Goal: Information Seeking & Learning: Find specific fact

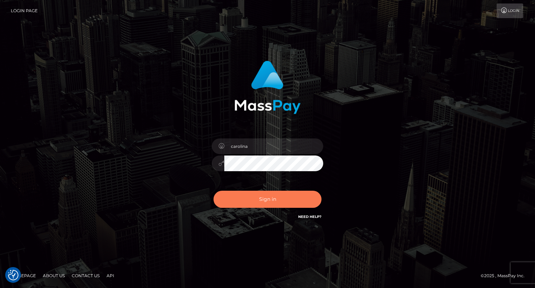
click at [284, 197] on button "Sign in" at bounding box center [267, 198] width 108 height 17
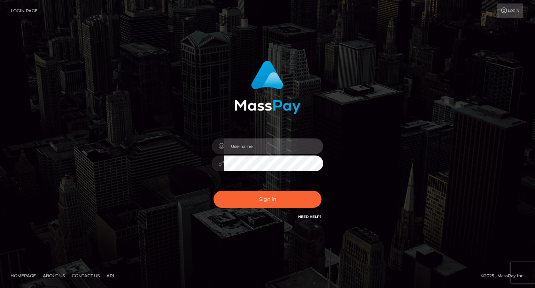
type input "carolina"
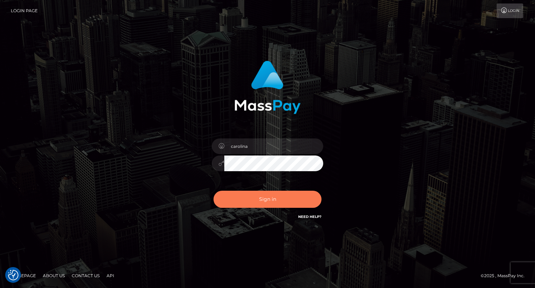
click at [279, 202] on button "Sign in" at bounding box center [267, 198] width 108 height 17
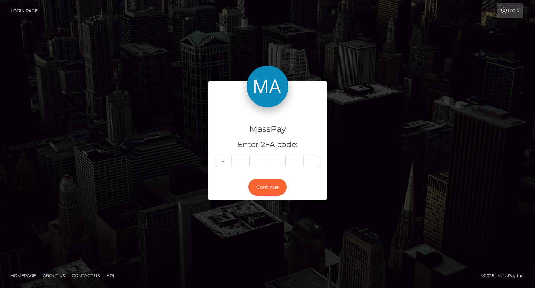
type input "9"
type input "4"
type input "1"
type input "3"
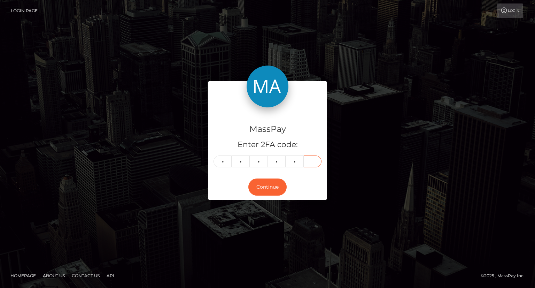
type input "5"
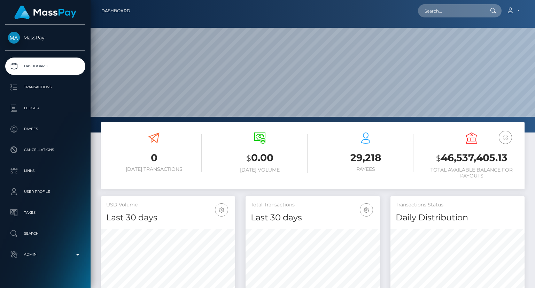
scroll to position [123, 134]
click at [443, 10] on input "text" at bounding box center [450, 10] width 65 height 13
paste input "sac9can@comcast.net"
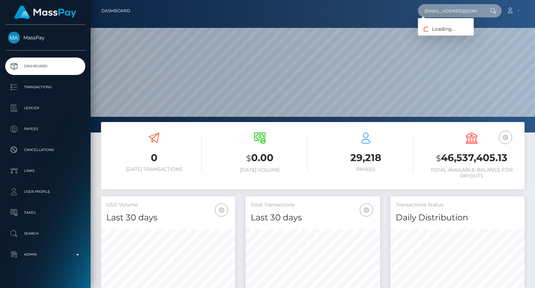
type input "sac9can@comcast.net"
click at [473, 16] on input "sac9can@comcast.net" at bounding box center [450, 10] width 65 height 13
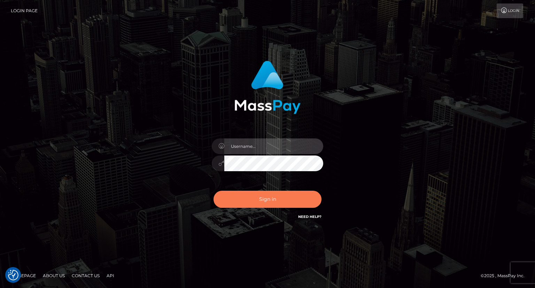
type input "carolina"
click at [280, 193] on button "Sign in" at bounding box center [267, 198] width 108 height 17
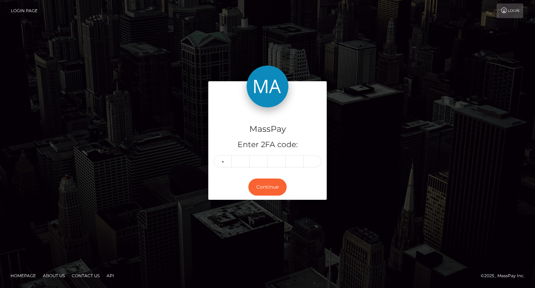
type input "5"
type input "3"
type input "5"
type input "0"
type input "2"
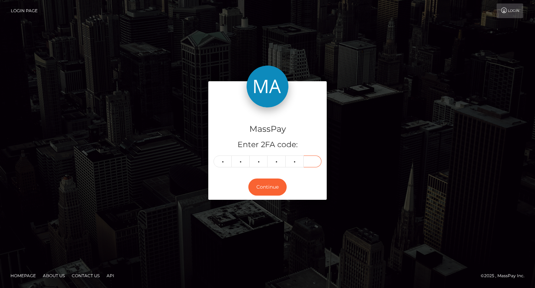
type input "4"
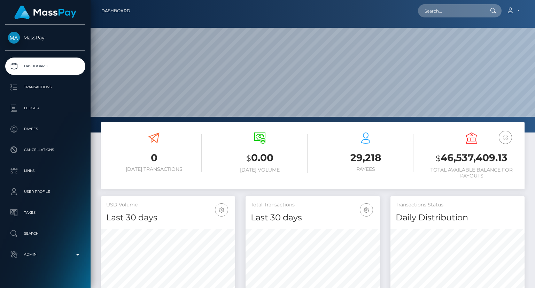
scroll to position [123, 134]
click at [444, 8] on input "text" at bounding box center [450, 10] width 65 height 13
click at [447, 11] on input "text" at bounding box center [450, 10] width 65 height 13
paste input "MSPbe703c4b838726e"
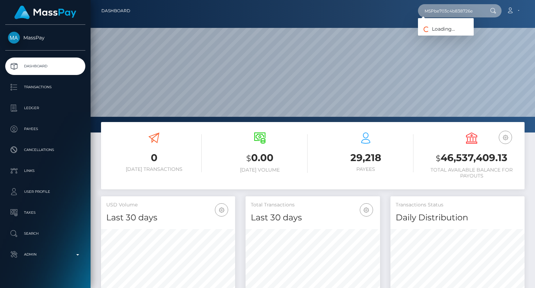
type input "MSPbe703c4b838726e"
click at [473, 11] on input "MSPbe703c4b838726e" at bounding box center [450, 10] width 65 height 13
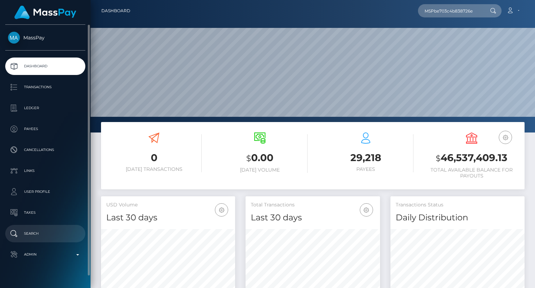
drag, startPoint x: 44, startPoint y: 228, endPoint x: 57, endPoint y: 225, distance: 13.7
click at [44, 228] on p "Search" at bounding box center [45, 233] width 74 height 10
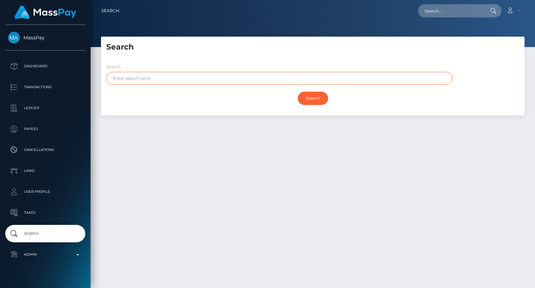
click at [177, 81] on input "text" at bounding box center [279, 78] width 346 height 13
paste input "BILAL"
type input "BILAL"
click at [314, 97] on input "Search" at bounding box center [313, 98] width 30 height 13
click at [316, 102] on input "Search" at bounding box center [313, 98] width 30 height 13
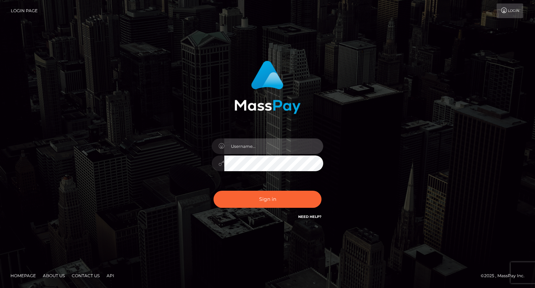
type input "carolina"
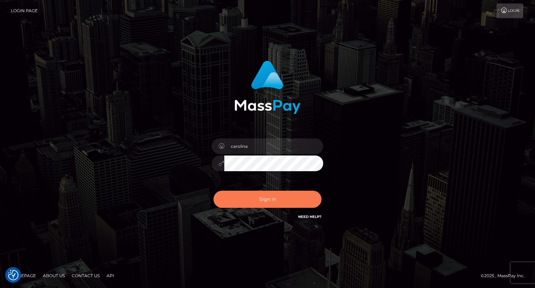
click at [267, 203] on button "Sign in" at bounding box center [267, 198] width 108 height 17
type input "carolina"
click at [266, 195] on button "Sign in" at bounding box center [267, 198] width 108 height 17
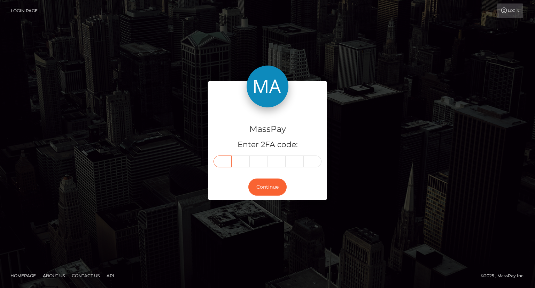
click at [226, 159] on input "text" at bounding box center [222, 161] width 18 height 12
type input "1"
type input "6"
type input "4"
type input "6"
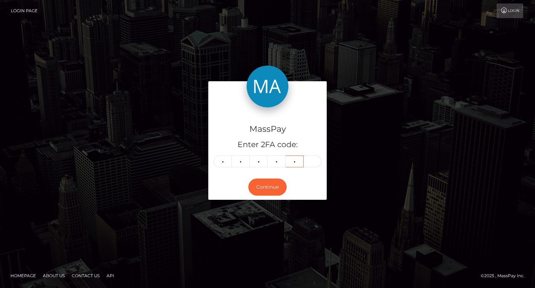
type input "5"
type input "7"
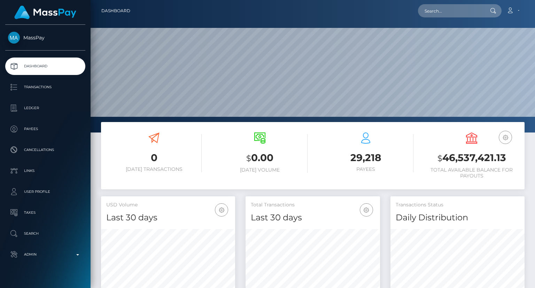
scroll to position [123, 134]
click at [444, 11] on input "text" at bounding box center [450, 10] width 65 height 13
paste input "MSPbe703c4b838726e"
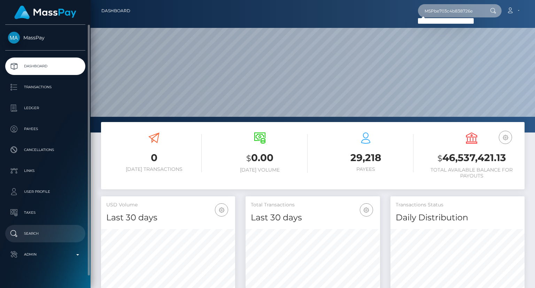
type input "MSPbe703c4b838726e"
click at [46, 231] on p "Search" at bounding box center [45, 233] width 74 height 10
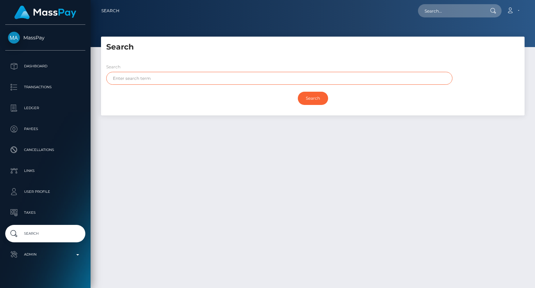
click at [181, 74] on input "text" at bounding box center [279, 78] width 346 height 13
paste input "BILAL"
type input "BILAL"
click at [312, 95] on input "Search" at bounding box center [313, 98] width 30 height 13
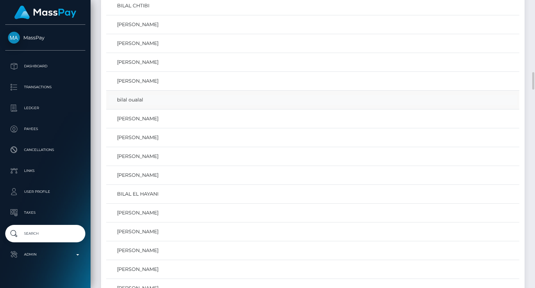
scroll to position [1010, 0]
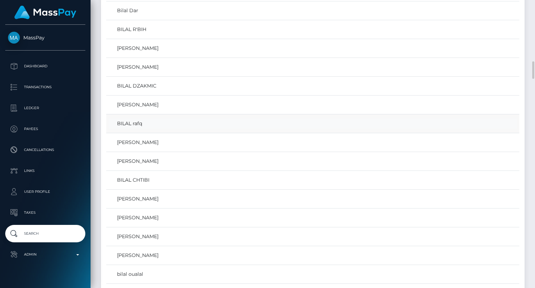
click at [132, 120] on link "BILAL rafq" at bounding box center [313, 123] width 408 height 10
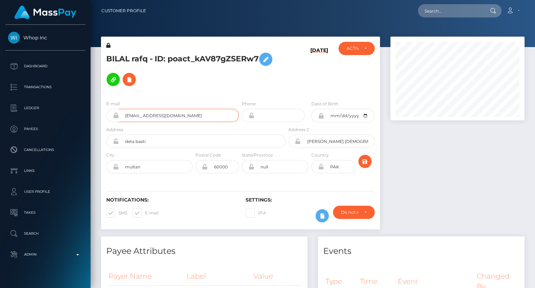
scroll to position [84, 134]
click at [146, 117] on input "henoxx420@gmail.com" at bounding box center [179, 115] width 120 height 13
click at [147, 117] on input "henoxx420@gmail.com" at bounding box center [179, 115] width 120 height 13
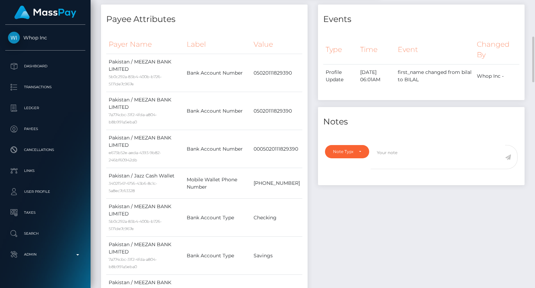
scroll to position [0, 0]
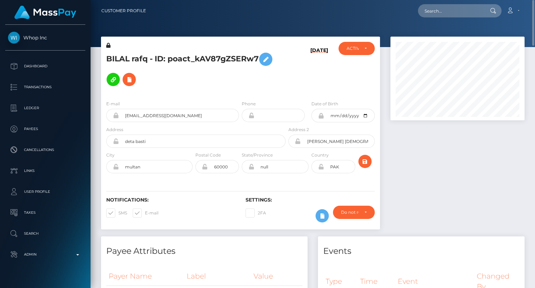
click at [177, 61] on h5 "BILAL rafq - ID: poact_kAV87gZSERw7" at bounding box center [193, 69] width 175 height 40
copy h5 "BILAL rafq - ID: poact_kAV87gZSERw7"
click at [455, 13] on input "text" at bounding box center [450, 10] width 65 height 13
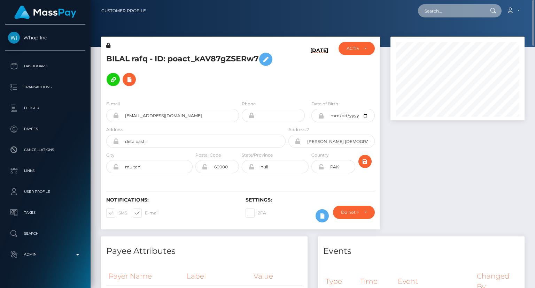
paste input "MSPbe703c4b838726e"
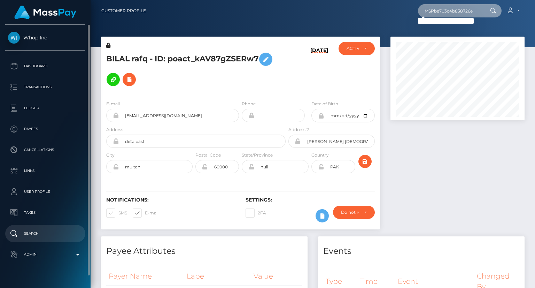
type input "MSPbe703c4b838726e"
click at [46, 229] on p "Search" at bounding box center [45, 233] width 74 height 10
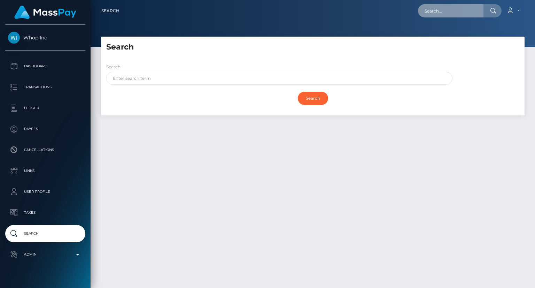
click at [437, 14] on input "text" at bounding box center [450, 10] width 65 height 13
paste input "mmspider7171@gmail.com"
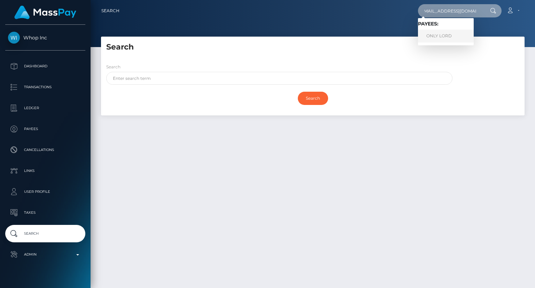
type input "mmspider7171@gmail.com"
click at [450, 31] on link "ONLY LORD" at bounding box center [446, 36] width 56 height 13
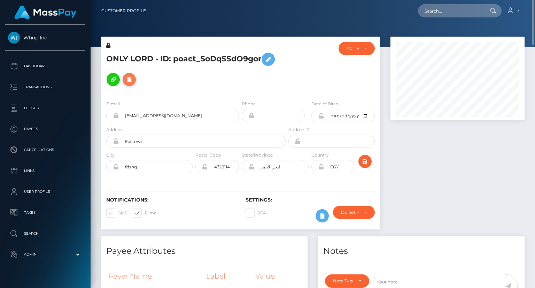
click at [130, 77] on icon at bounding box center [129, 79] width 8 height 9
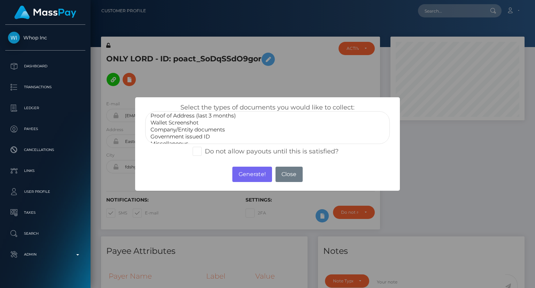
scroll to position [21, 0]
select select "Government issued ID"
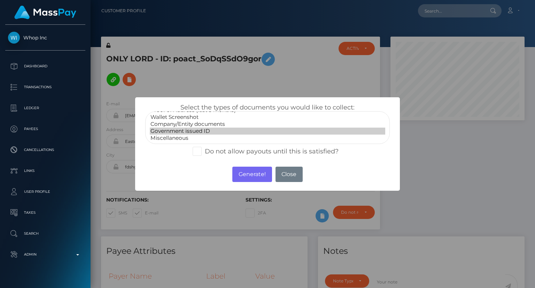
click at [181, 132] on option "Government issued ID" at bounding box center [267, 130] width 235 height 7
click at [253, 175] on button "Generate!" at bounding box center [251, 173] width 39 height 15
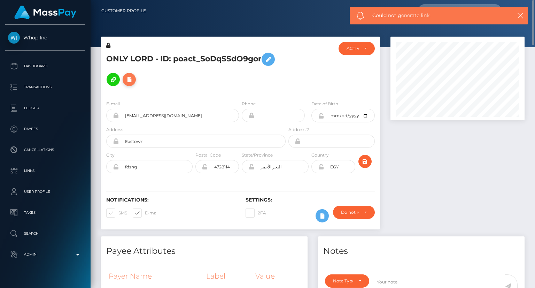
click at [128, 77] on icon at bounding box center [129, 79] width 8 height 9
select select
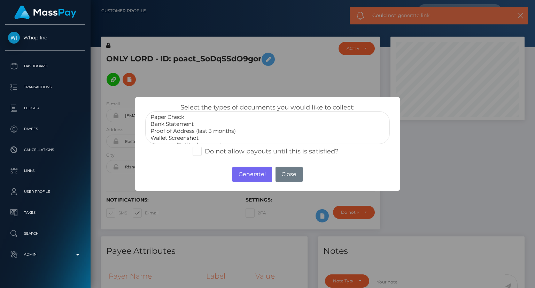
click at [205, 150] on span at bounding box center [205, 151] width 0 height 8
click at [205, 150] on input "Do not allow payouts until this is satisfied?" at bounding box center [207, 149] width 5 height 5
checkbox input "true"
select select "Government issued ID"
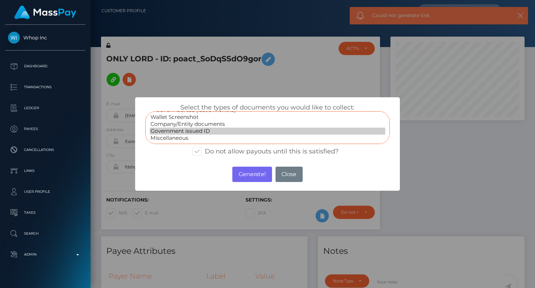
click at [188, 134] on option "Government issued ID" at bounding box center [267, 130] width 235 height 7
click at [252, 173] on button "Generate!" at bounding box center [251, 173] width 39 height 15
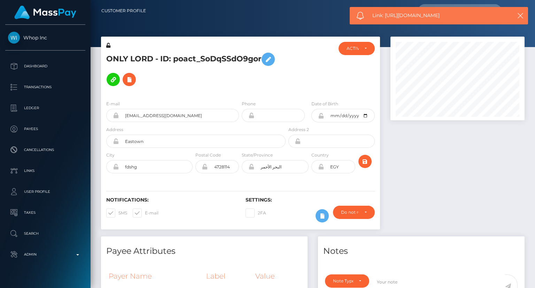
click at [404, 15] on span "Link: https://l.maspay.io/plBpe" at bounding box center [438, 15] width 132 height 7
click at [404, 16] on span "Link: https://l.maspay.io/plBpe" at bounding box center [438, 15] width 132 height 7
copy span "Link: https://l.maspay.io/plBpe"
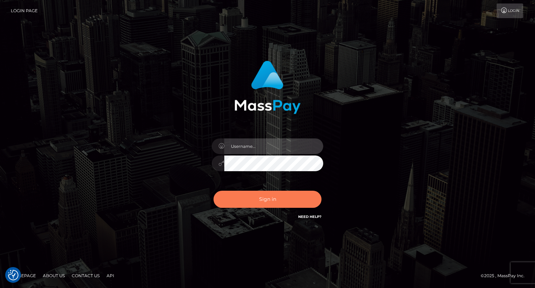
type input "carolina"
click at [270, 198] on button "Sign in" at bounding box center [267, 198] width 108 height 17
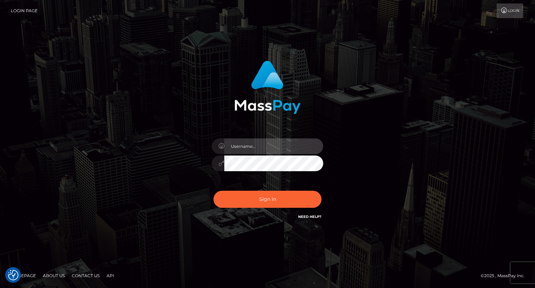
type input "carolina"
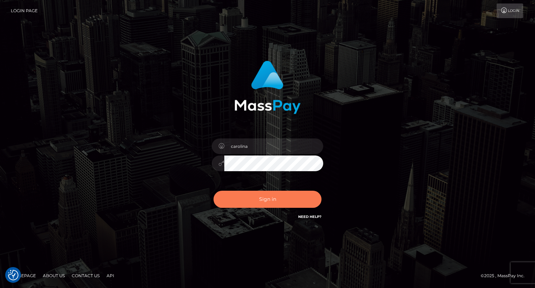
click at [260, 195] on button "Sign in" at bounding box center [267, 198] width 108 height 17
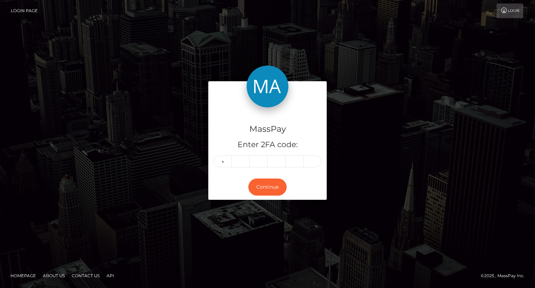
type input "9"
type input "8"
type input "4"
type input "0"
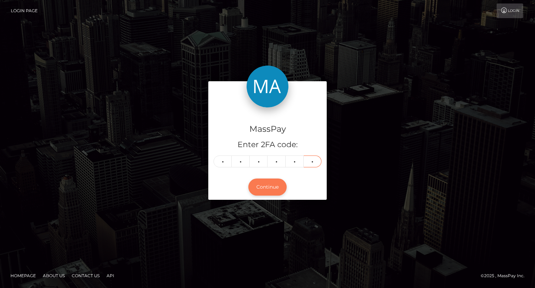
type input "3"
click at [267, 188] on button "Continue" at bounding box center [267, 186] width 38 height 17
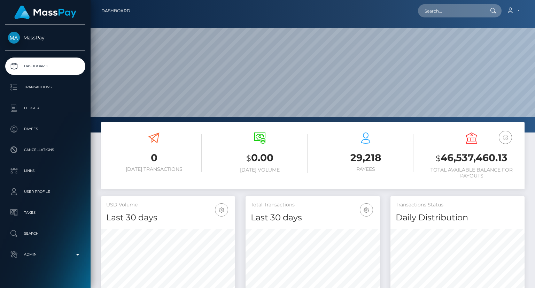
scroll to position [123, 134]
click at [443, 3] on div "Loading... Loading... Account Edit Profile Logout" at bounding box center [330, 10] width 388 height 15
click at [439, 10] on input "text" at bounding box center [450, 10] width 65 height 13
paste input "3ae33c67-0199-4359-9976-07b9d501a5a3"
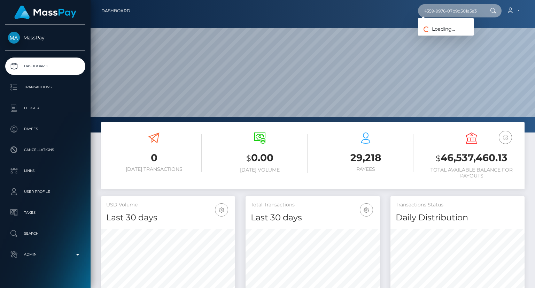
type input "3ae33c67-0199-4359-9976-07b9d501a5a3"
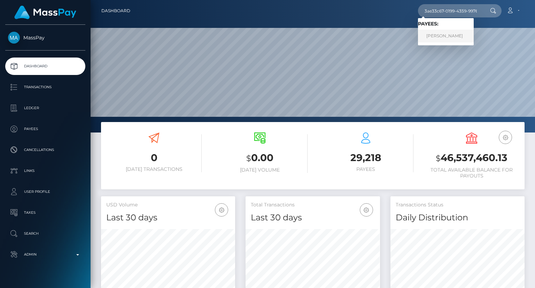
click at [450, 34] on link "James Williams" at bounding box center [446, 36] width 56 height 13
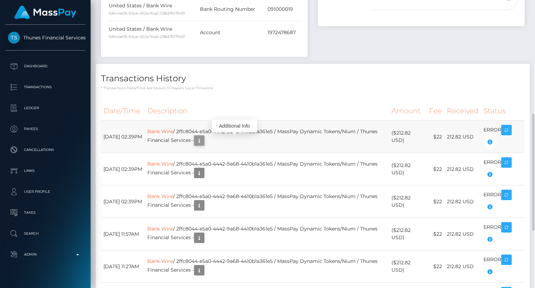
scroll to position [84, 134]
click at [203, 141] on icon "button" at bounding box center [199, 140] width 8 height 9
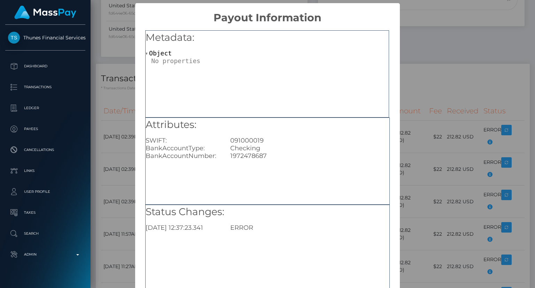
scroll to position [44, 0]
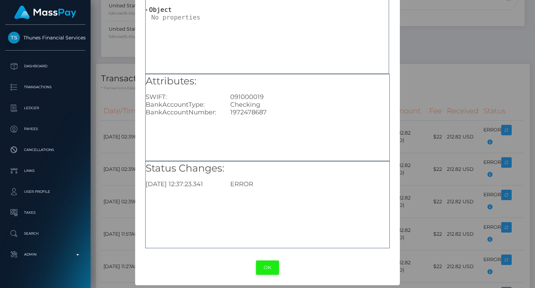
click at [266, 264] on button "OK" at bounding box center [267, 267] width 23 height 14
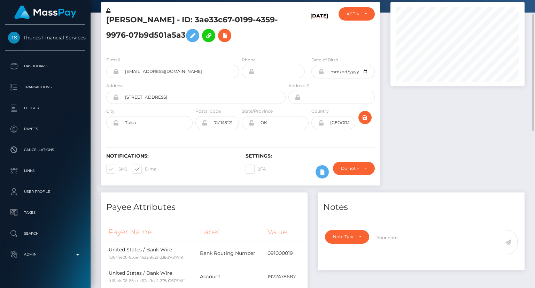
scroll to position [0, 0]
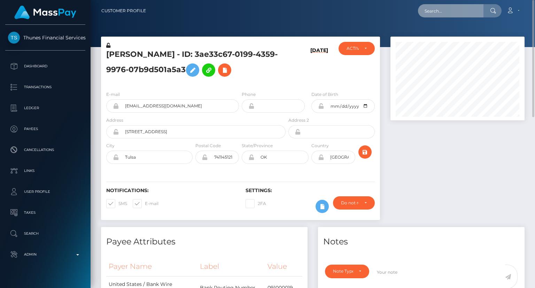
click at [433, 12] on input "text" at bounding box center [450, 10] width 65 height 13
paste input "[EMAIL_ADDRESS][DOMAIN_NAME]"
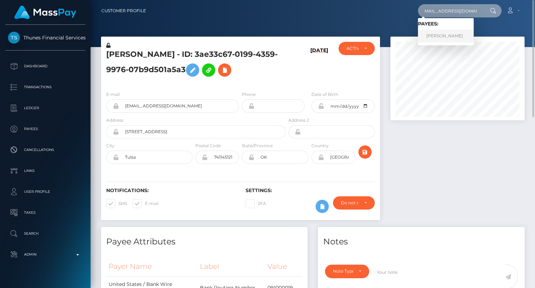
type input "[EMAIL_ADDRESS][DOMAIN_NAME]"
click at [451, 33] on link "MAREK NICOLAS SOUAMES" at bounding box center [446, 36] width 56 height 13
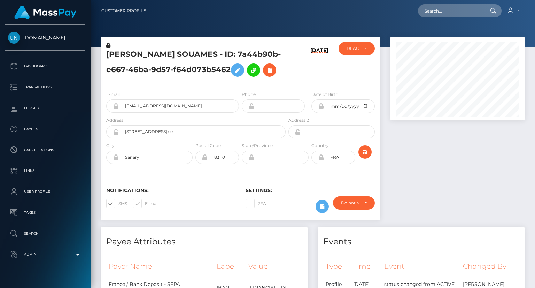
scroll to position [84, 134]
click at [162, 57] on h5 "[PERSON_NAME] SOUAMES - ID: 7a44b90b-e667-46ba-9d57-f64d073b5462" at bounding box center [193, 64] width 175 height 31
click at [163, 57] on h5 "[PERSON_NAME] SOUAMES - ID: 7a44b90b-e667-46ba-9d57-f64d073b5462" at bounding box center [193, 64] width 175 height 31
click at [162, 61] on h5 "[PERSON_NAME] SOUAMES - ID: 7a44b90b-e667-46ba-9d57-f64d073b5462" at bounding box center [193, 64] width 175 height 31
click at [163, 53] on h5 "[PERSON_NAME] SOUAMES - ID: 7a44b90b-e667-46ba-9d57-f64d073b5462" at bounding box center [193, 64] width 175 height 31
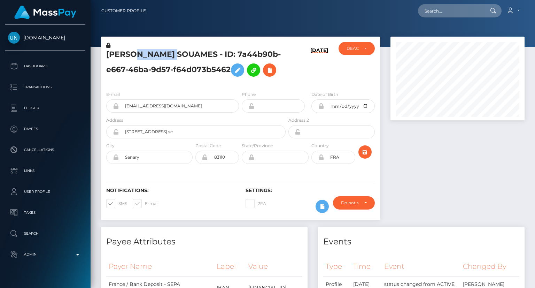
click at [163, 53] on h5 "[PERSON_NAME] SOUAMES - ID: 7a44b90b-e667-46ba-9d57-f64d073b5462" at bounding box center [193, 64] width 175 height 31
copy h5 "MAREK NICOLAS SOUAMES - ID: 7a44b90b-e667-46ba-9d57-f64d073b5462"
click at [436, 7] on input "text" at bounding box center [450, 10] width 65 height 13
paste input "poact_txdBS7SNd2Qy"
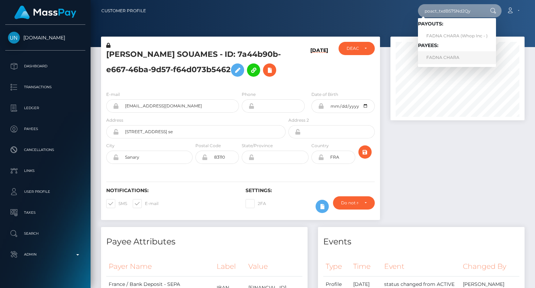
type input "poact_txdBS7SNd2Qy"
click at [457, 57] on link "FADNA CHARA" at bounding box center [457, 57] width 78 height 13
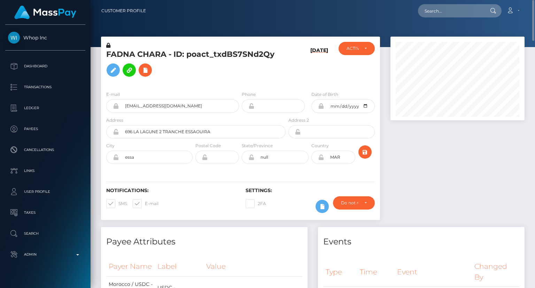
click at [215, 55] on h5 "FADNA CHARA - ID: poact_txdBS7SNd2Qy" at bounding box center [193, 64] width 175 height 31
click at [214, 54] on h5 "FADNA CHARA - ID: poact_txdBS7SNd2Qy" at bounding box center [193, 64] width 175 height 31
click at [214, 53] on h5 "FADNA CHARA - ID: poact_txdBS7SNd2Qy" at bounding box center [193, 64] width 175 height 31
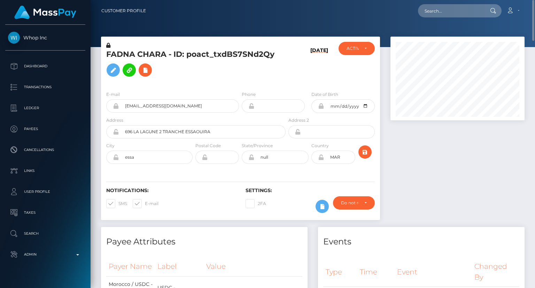
click at [214, 53] on h5 "FADNA CHARA - ID: poact_txdBS7SNd2Qy" at bounding box center [193, 64] width 175 height 31
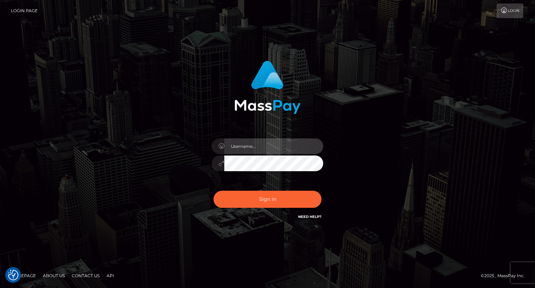
type input "carolina"
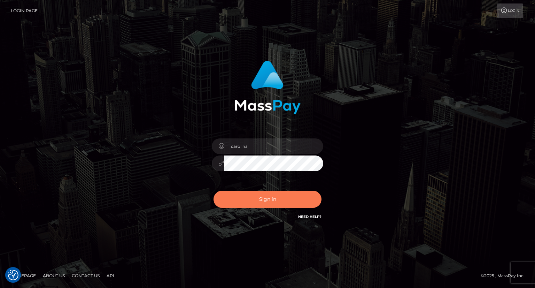
click at [277, 199] on button "Sign in" at bounding box center [267, 198] width 108 height 17
